Goal: Task Accomplishment & Management: Complete application form

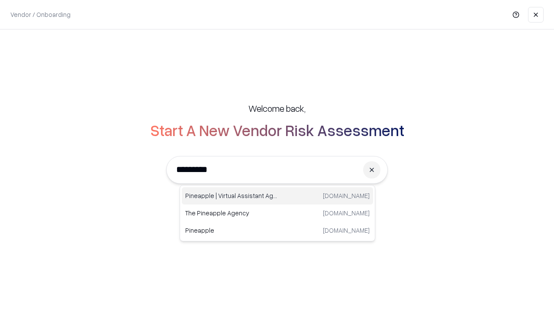
click at [278, 196] on div "Pineapple | Virtual Assistant Agency [DOMAIN_NAME]" at bounding box center [277, 195] width 191 height 17
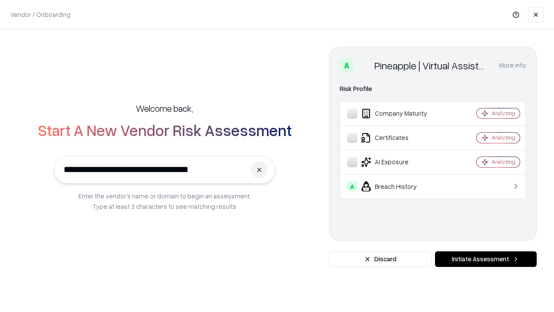
type input "**********"
click at [486, 259] on button "Initiate Assessment" at bounding box center [486, 259] width 102 height 16
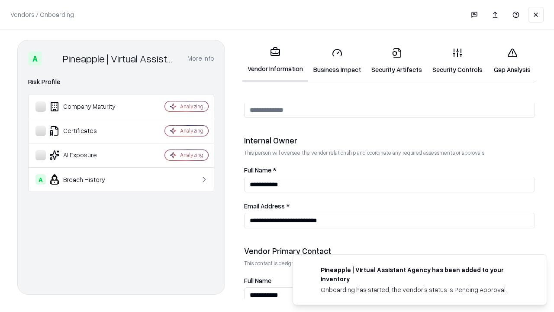
scroll to position [449, 0]
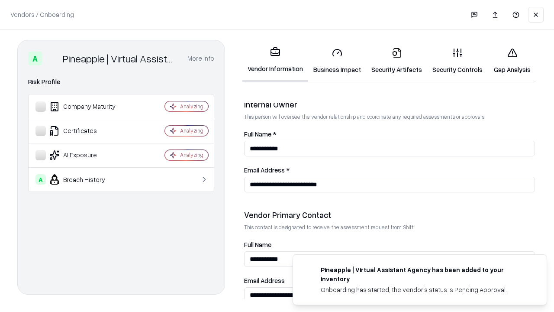
click at [337, 61] on link "Business Impact" at bounding box center [337, 61] width 58 height 40
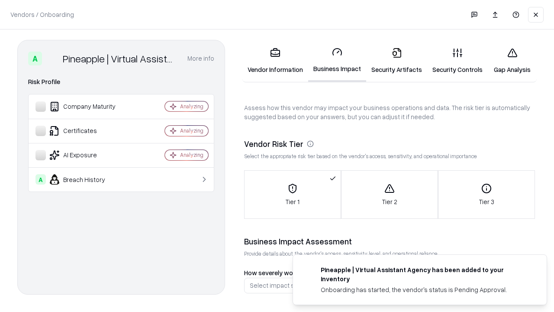
click at [512, 61] on link "Gap Analysis" at bounding box center [512, 61] width 49 height 40
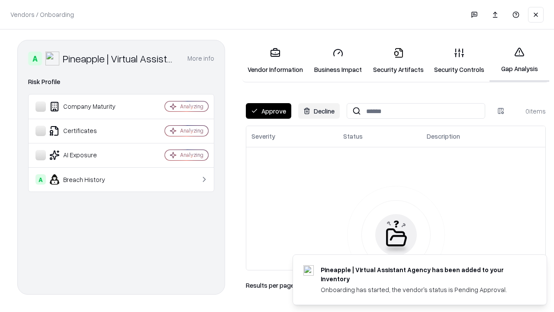
click at [268, 111] on button "Approve" at bounding box center [268, 111] width 45 height 16
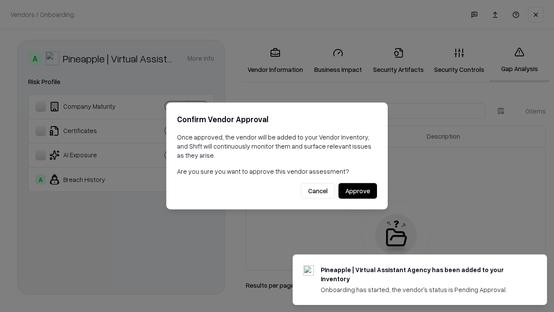
click at [358, 191] on button "Approve" at bounding box center [358, 191] width 39 height 16
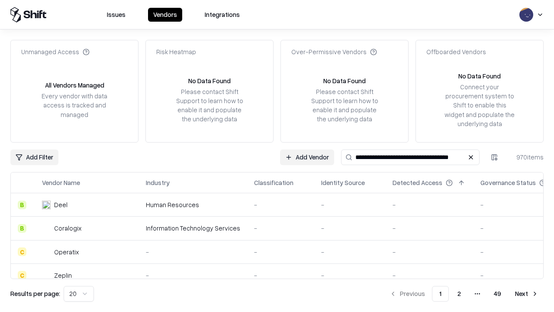
type input "**********"
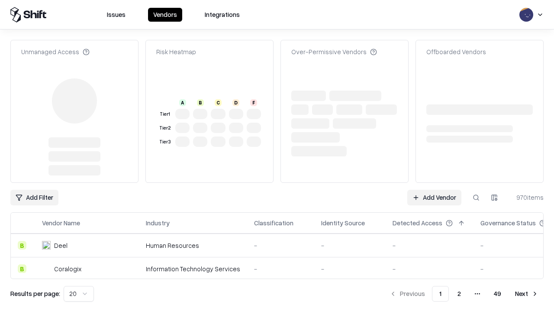
click at [434, 190] on link "Add Vendor" at bounding box center [434, 198] width 54 height 16
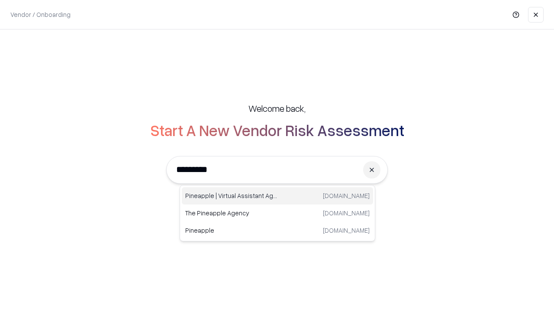
click at [278, 196] on div "Pineapple | Virtual Assistant Agency [DOMAIN_NAME]" at bounding box center [277, 195] width 191 height 17
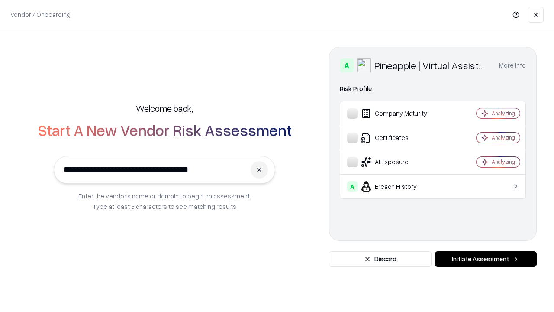
type input "**********"
click at [486, 259] on button "Initiate Assessment" at bounding box center [486, 259] width 102 height 16
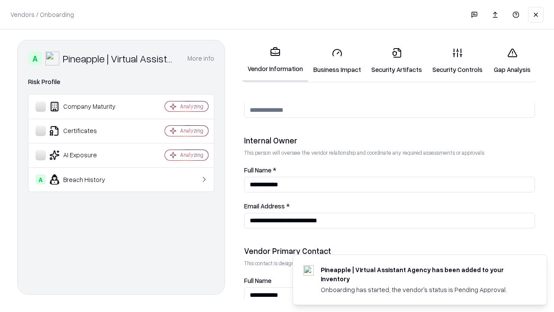
scroll to position [449, 0]
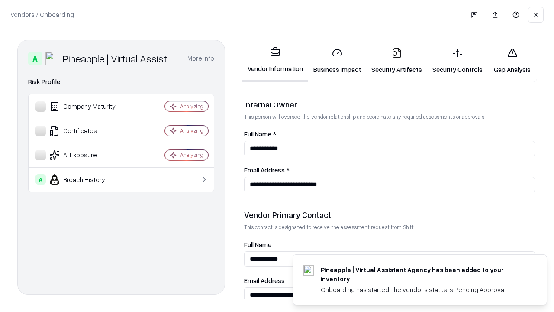
click at [512, 61] on link "Gap Analysis" at bounding box center [512, 61] width 49 height 40
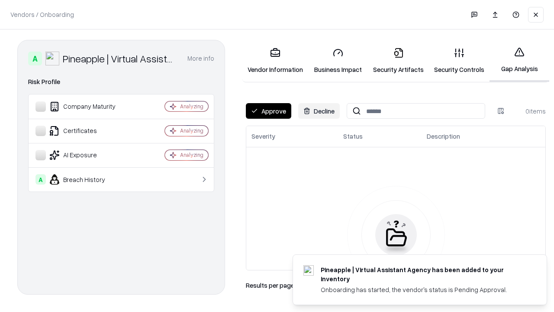
click at [268, 111] on button "Approve" at bounding box center [268, 111] width 45 height 16
